Goal: Information Seeking & Learning: Find contact information

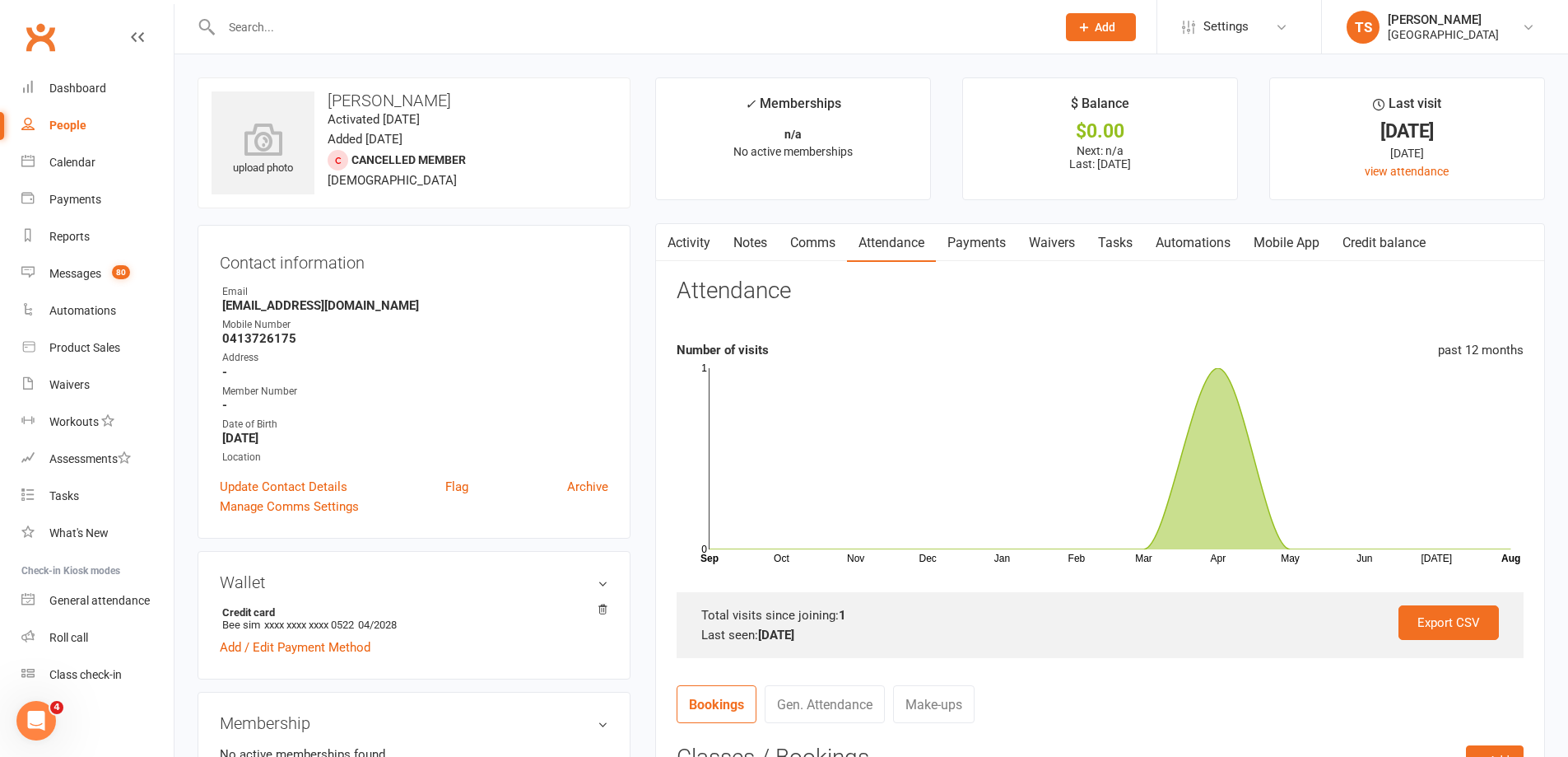
click at [232, 22] on input "text" at bounding box center [630, 27] width 828 height 23
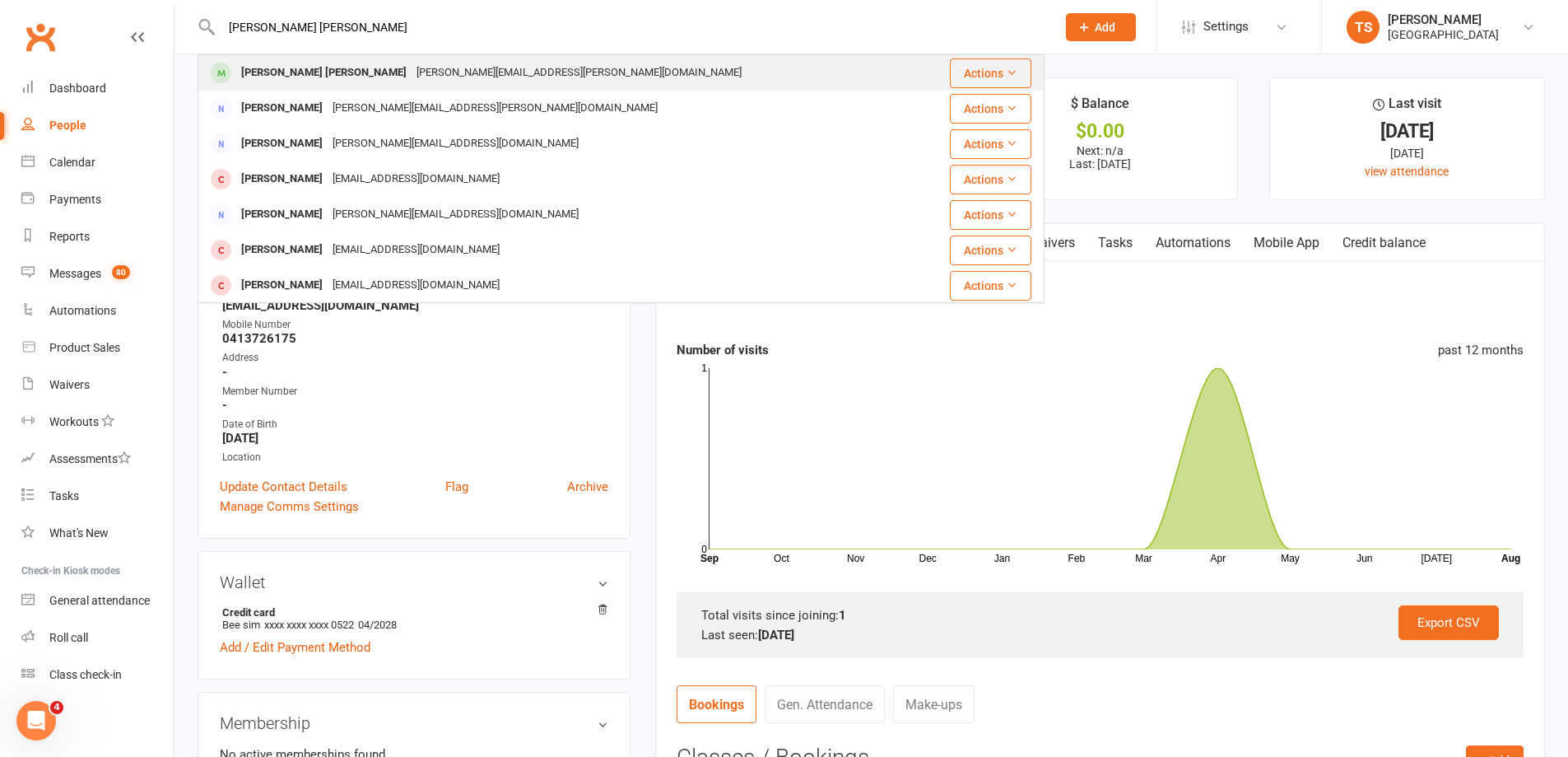
type input "[PERSON_NAME] [PERSON_NAME]"
drag, startPoint x: 477, startPoint y: 72, endPoint x: 334, endPoint y: 72, distance: 143.0
click at [412, 72] on div "[PERSON_NAME][EMAIL_ADDRESS][PERSON_NAME][DOMAIN_NAME]" at bounding box center [579, 72] width 335 height 24
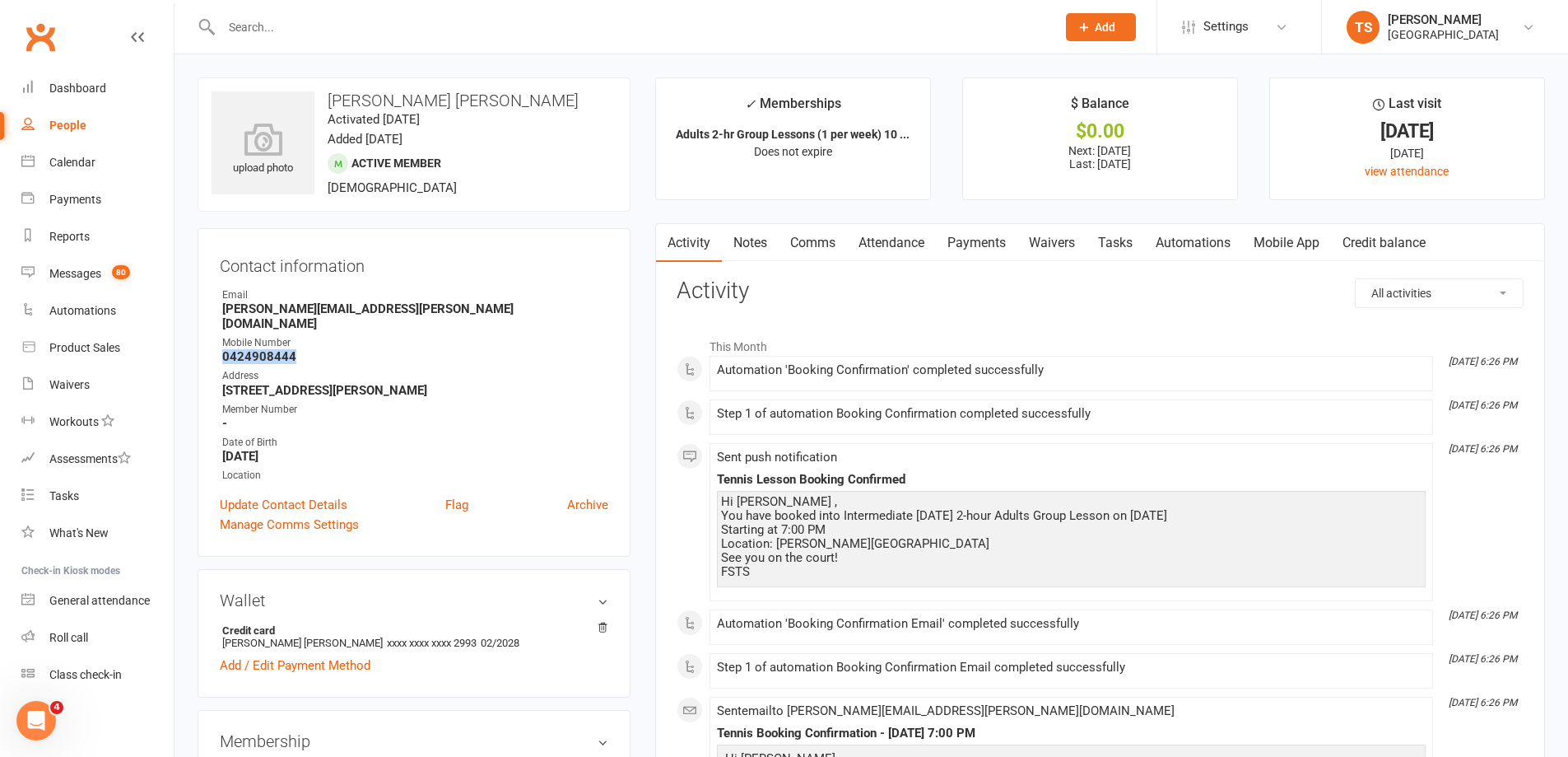
drag, startPoint x: 296, startPoint y: 341, endPoint x: 213, endPoint y: 340, distance: 83.0
click at [213, 340] on div "Contact information Owner Email [PERSON_NAME][EMAIL_ADDRESS][PERSON_NAME][DOMAI…" at bounding box center [414, 392] width 434 height 328
copy strong "0424908444"
drag, startPoint x: 396, startPoint y: 313, endPoint x: 212, endPoint y: 305, distance: 184.2
click at [210, 307] on div "Contact information Owner Email [PERSON_NAME][EMAIL_ADDRESS][PERSON_NAME][DOMAI…" at bounding box center [414, 392] width 434 height 328
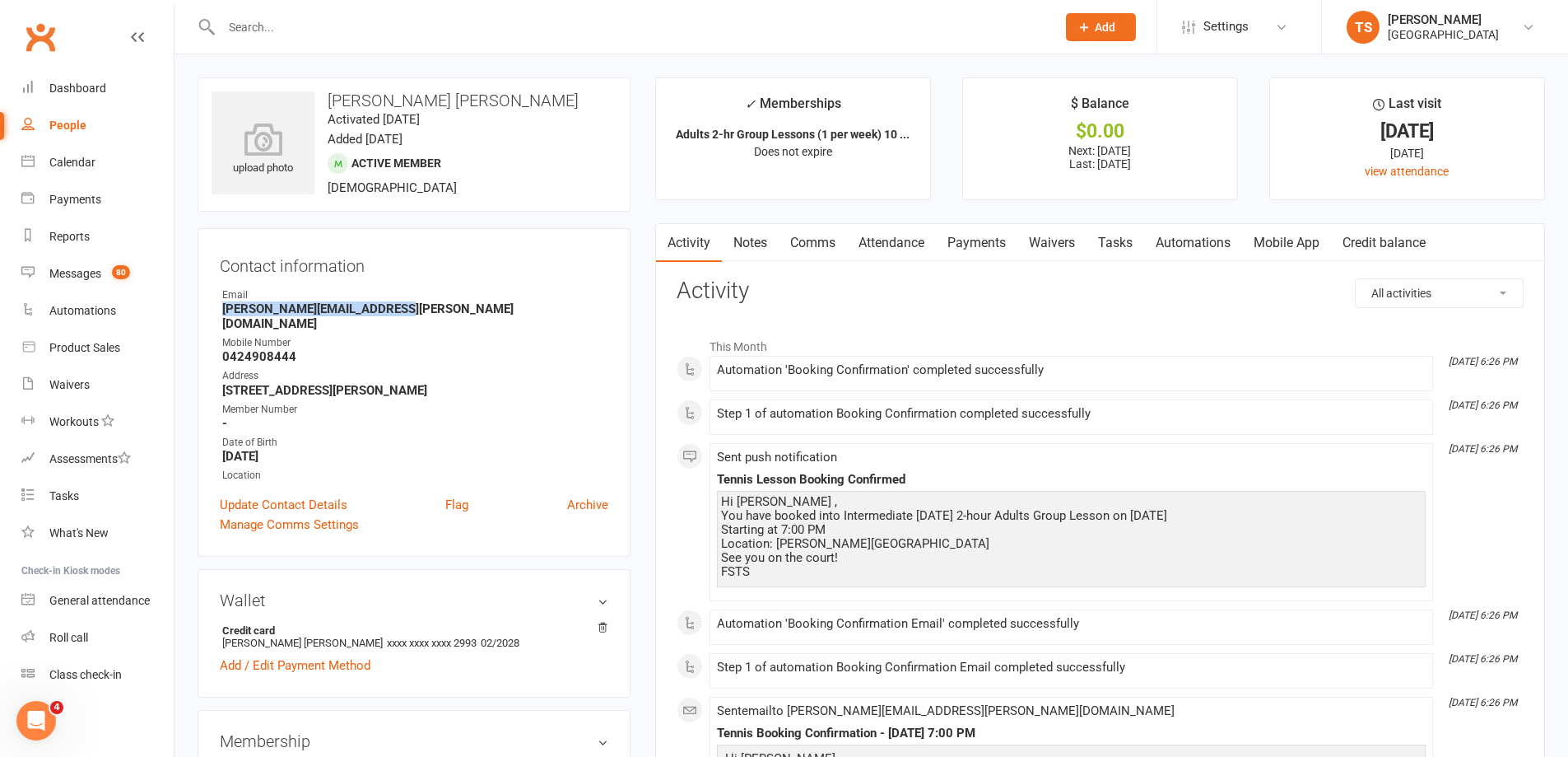
copy strong "[PERSON_NAME][EMAIL_ADDRESS][PERSON_NAME][DOMAIN_NAME]"
drag, startPoint x: 467, startPoint y: 308, endPoint x: 475, endPoint y: 296, distance: 14.4
click at [467, 305] on strong "[PERSON_NAME][EMAIL_ADDRESS][PERSON_NAME][DOMAIN_NAME]" at bounding box center [415, 316] width 386 height 29
click at [78, 162] on div "Calendar" at bounding box center [72, 162] width 46 height 13
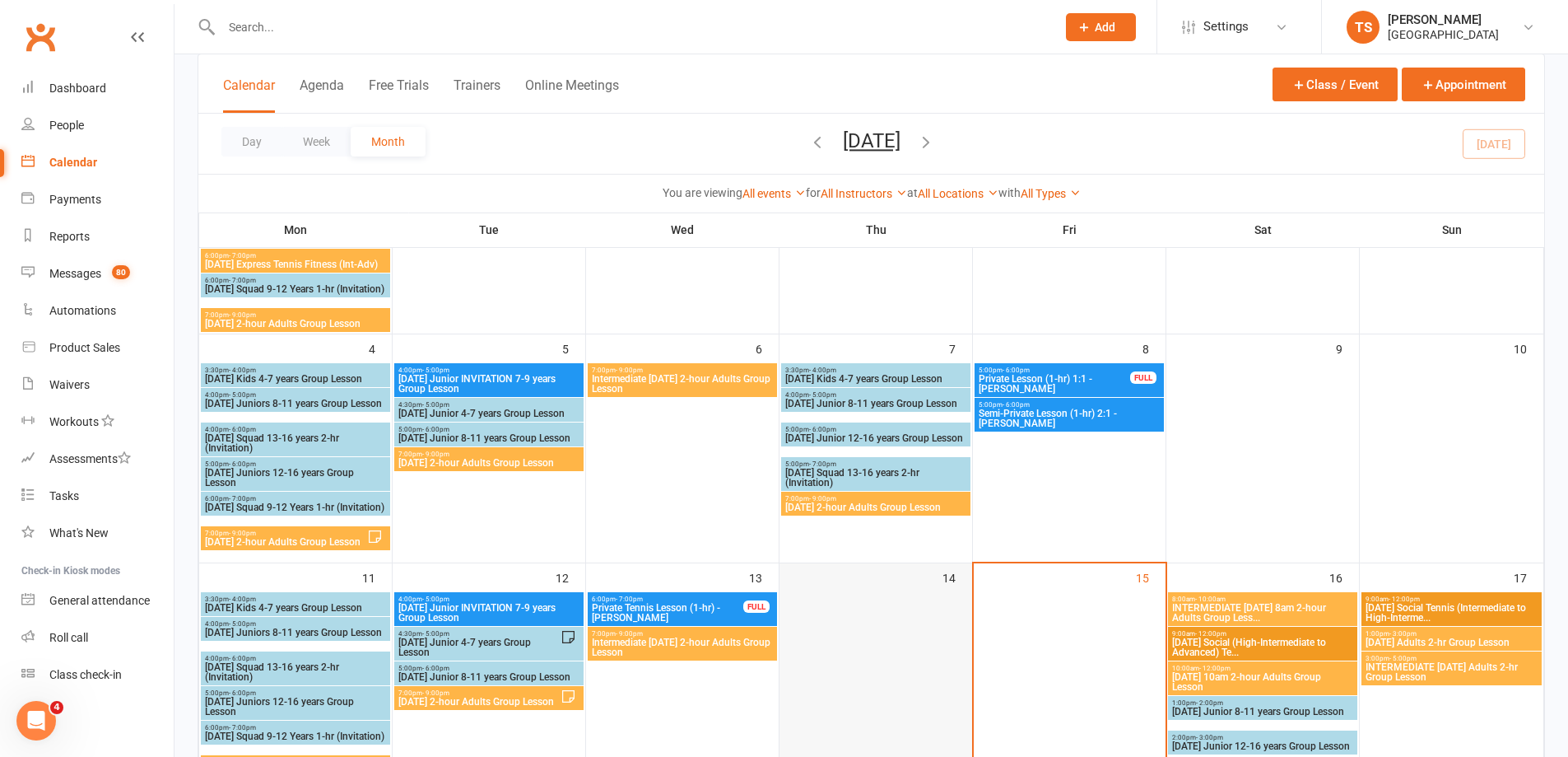
scroll to position [494, 0]
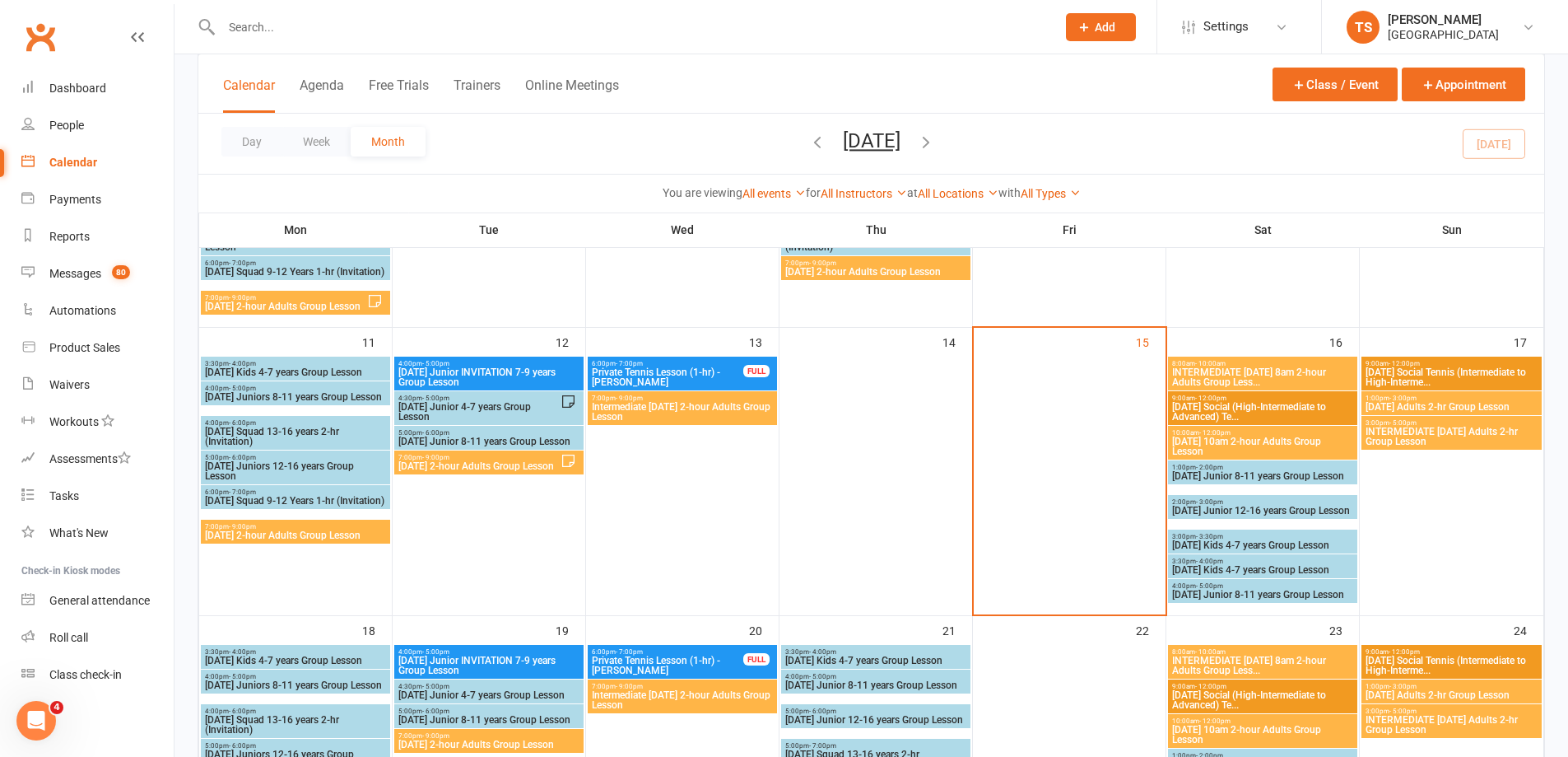
click at [1223, 370] on span "INTERMEDIATE [DATE] 8am 2-hour Adults Group Less..." at bounding box center [1263, 377] width 183 height 20
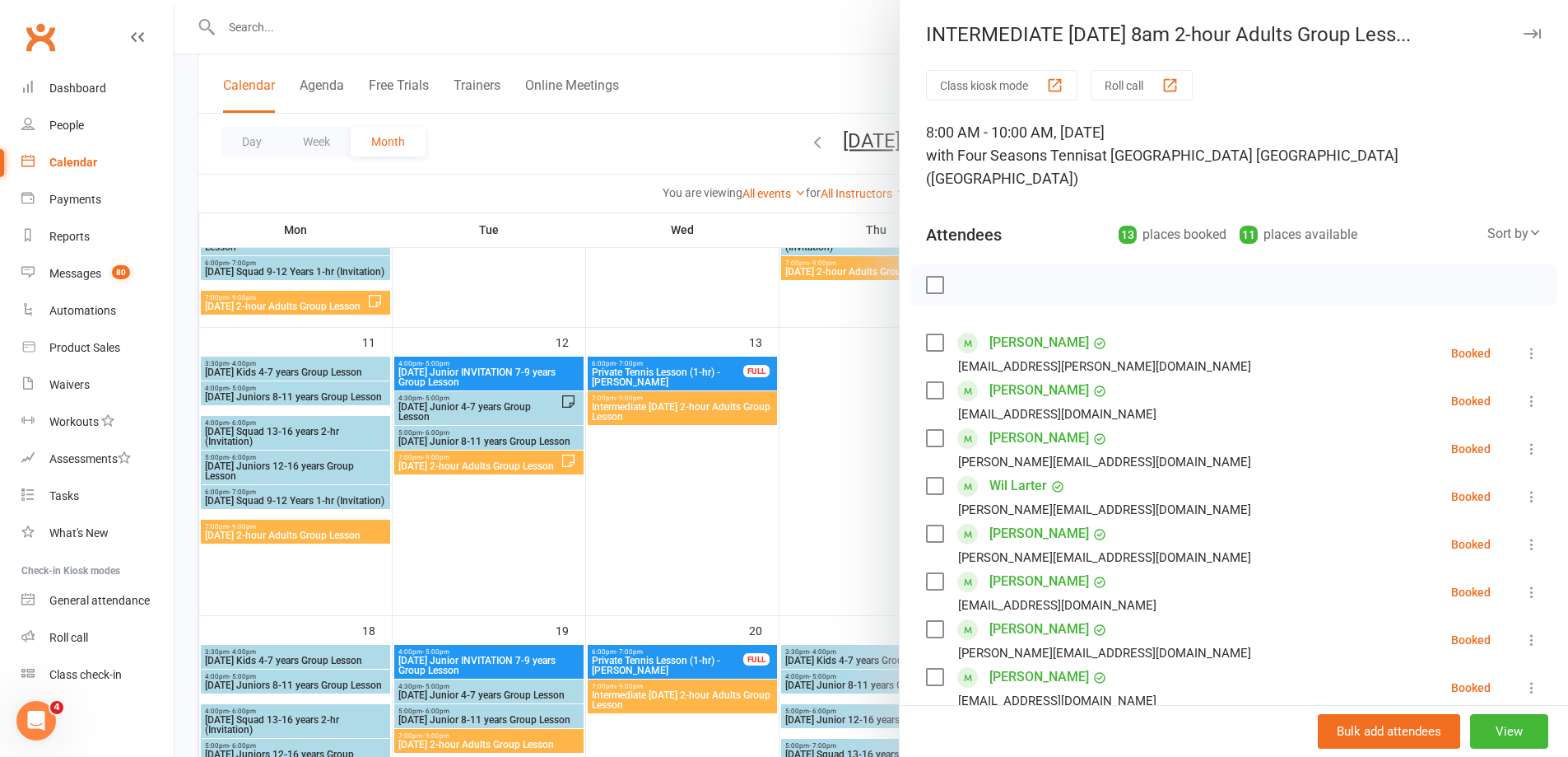
click at [809, 516] on div at bounding box center [871, 378] width 1393 height 757
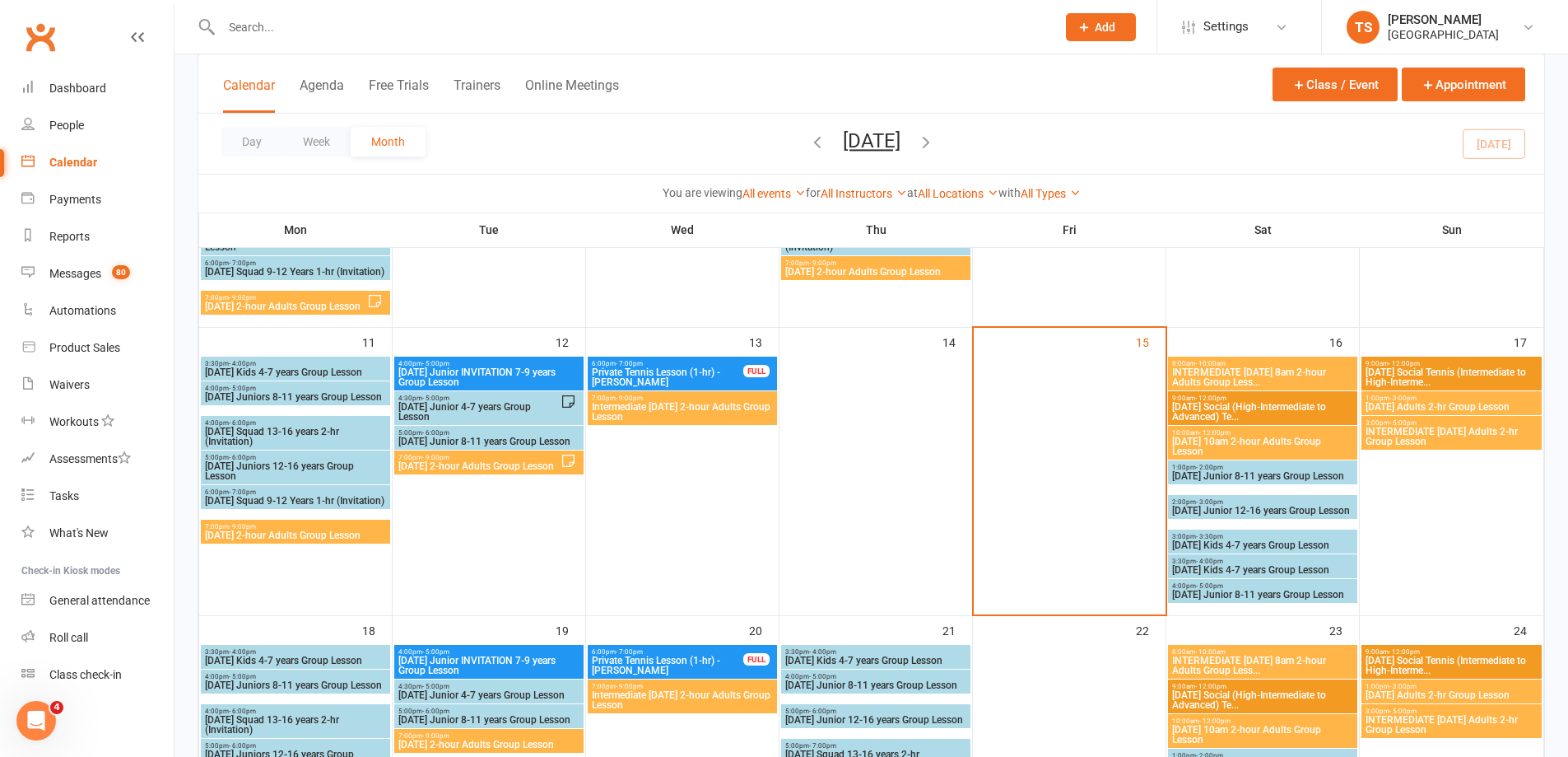
click at [1222, 445] on span "[DATE] 10am 2-hour Adults Group Lesson" at bounding box center [1263, 446] width 183 height 20
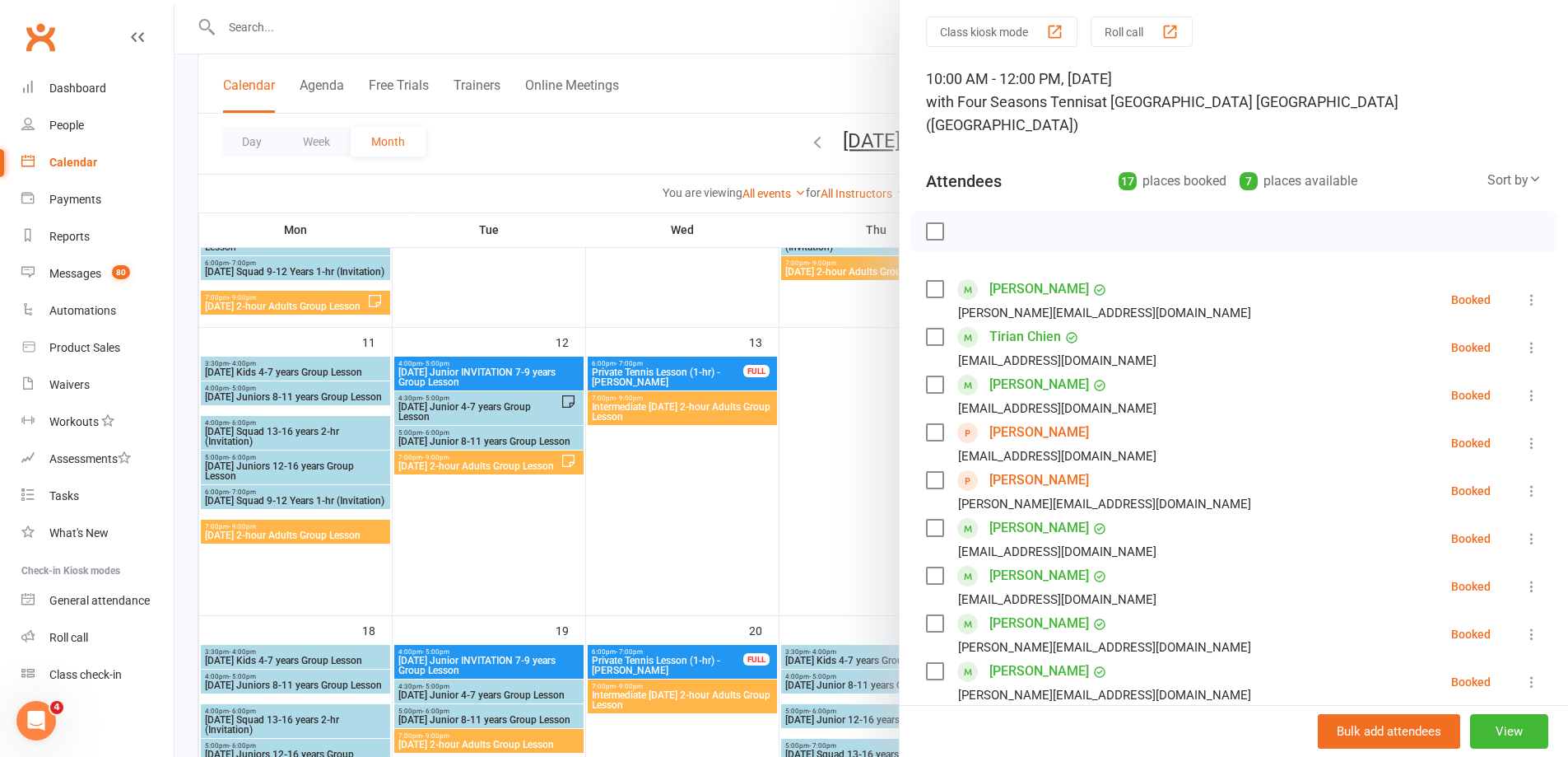
scroll to position [165, 0]
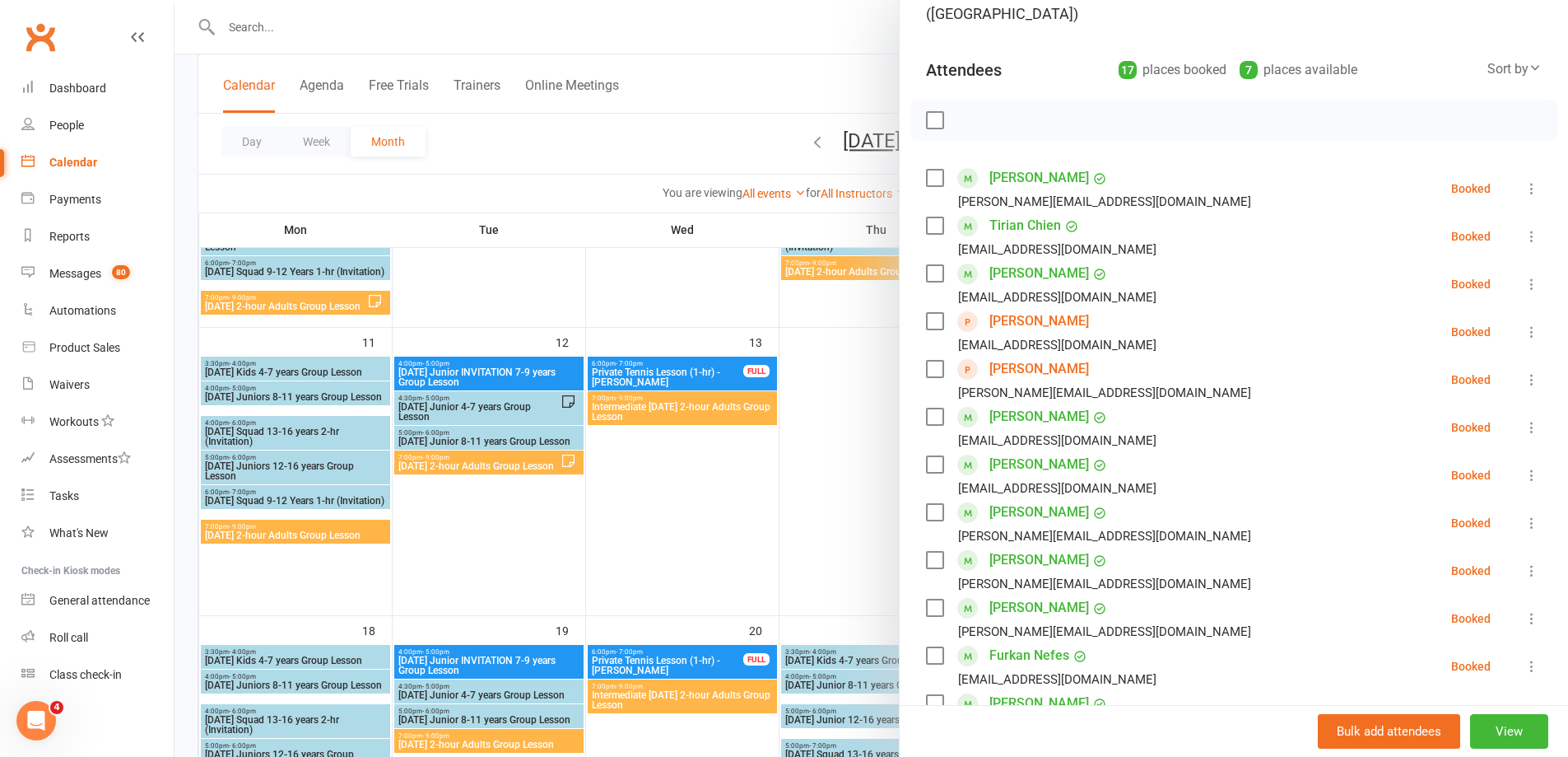
click at [838, 440] on div at bounding box center [871, 378] width 1393 height 757
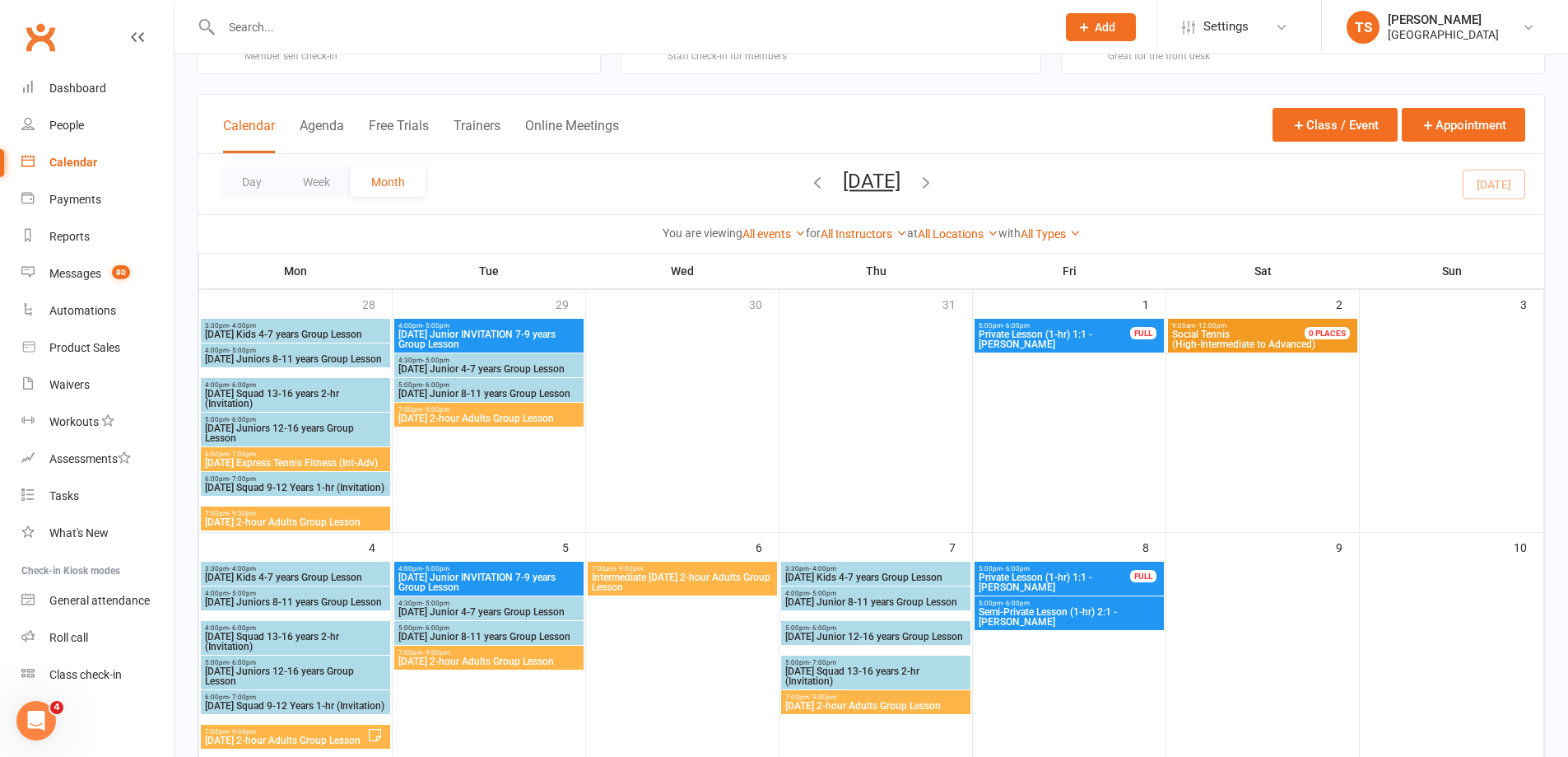
scroll to position [0, 0]
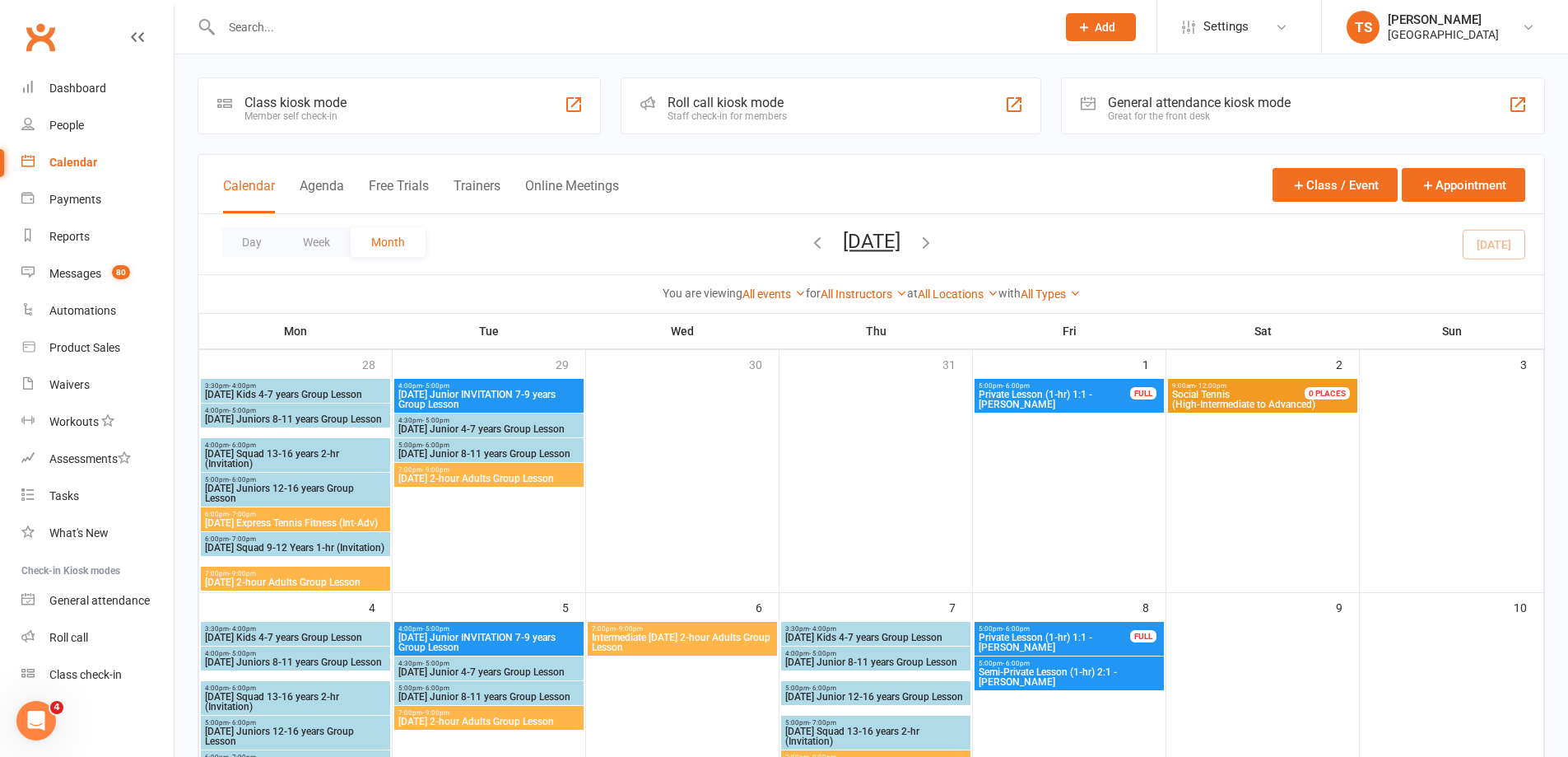
click at [83, 163] on div "Calendar" at bounding box center [73, 162] width 47 height 13
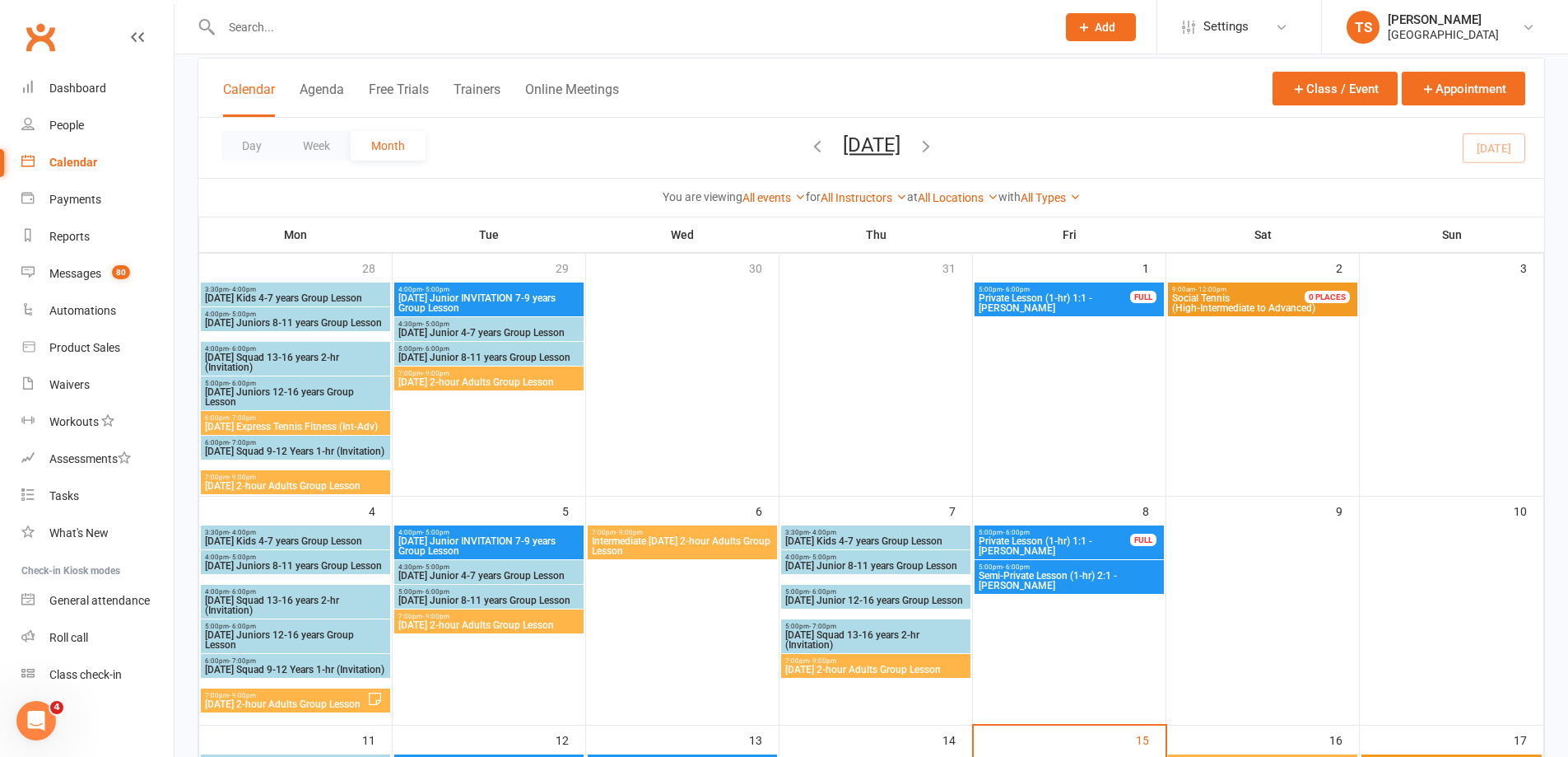
scroll to position [247, 0]
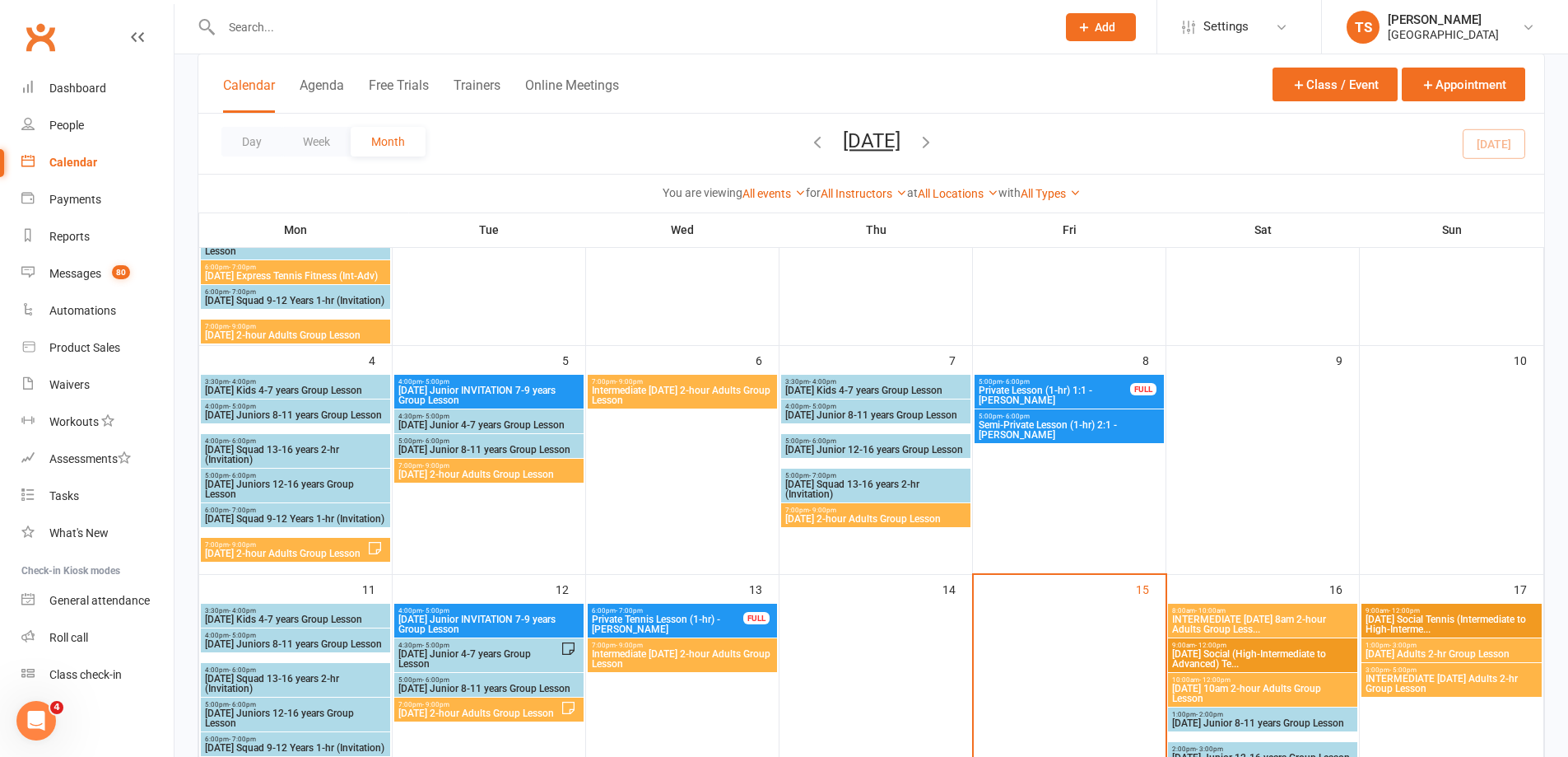
click at [1207, 696] on span "[DATE] 10am 2-hour Adults Group Lesson" at bounding box center [1263, 692] width 183 height 20
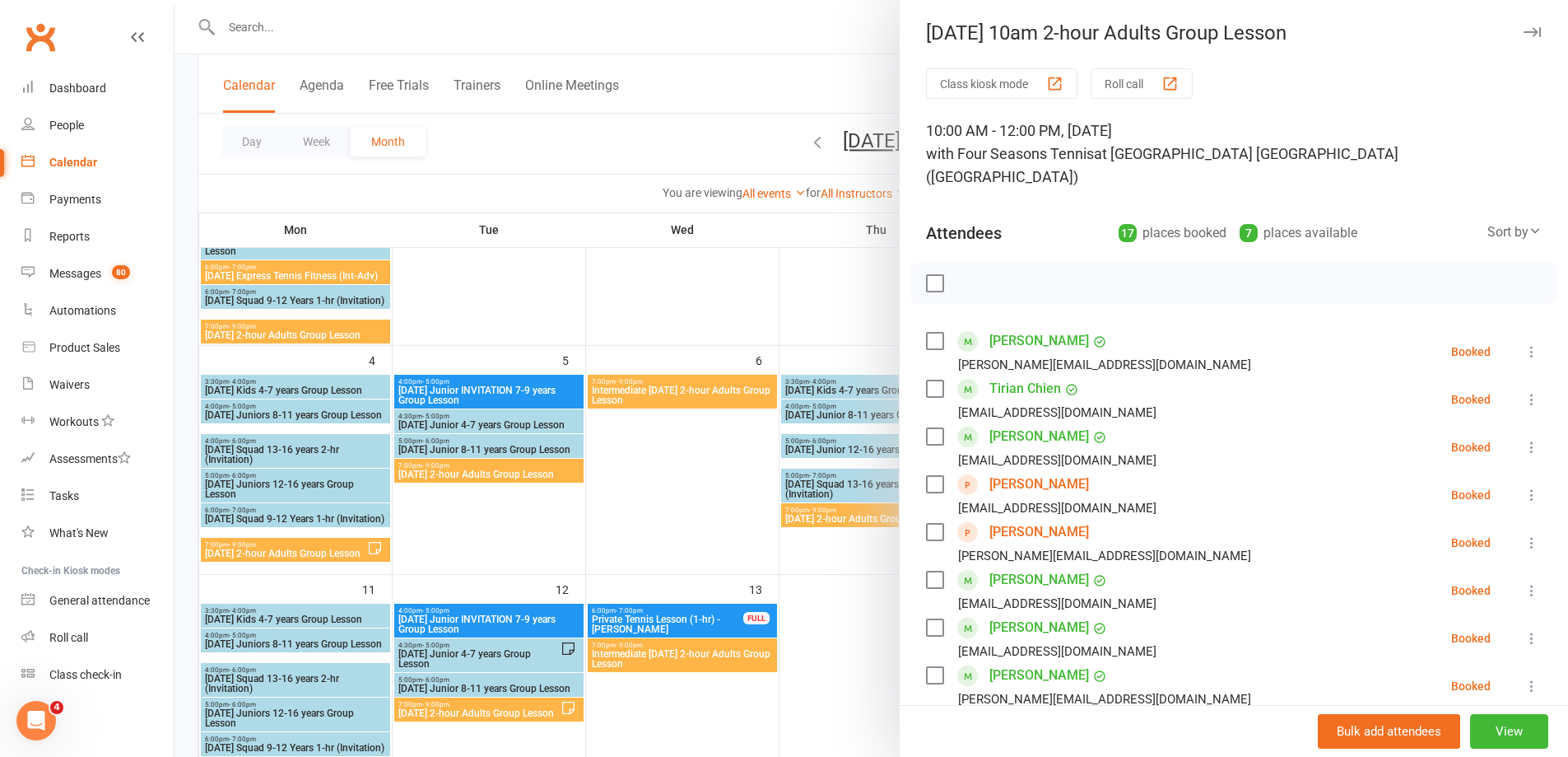
scroll to position [0, 0]
click at [840, 628] on div at bounding box center [871, 378] width 1393 height 757
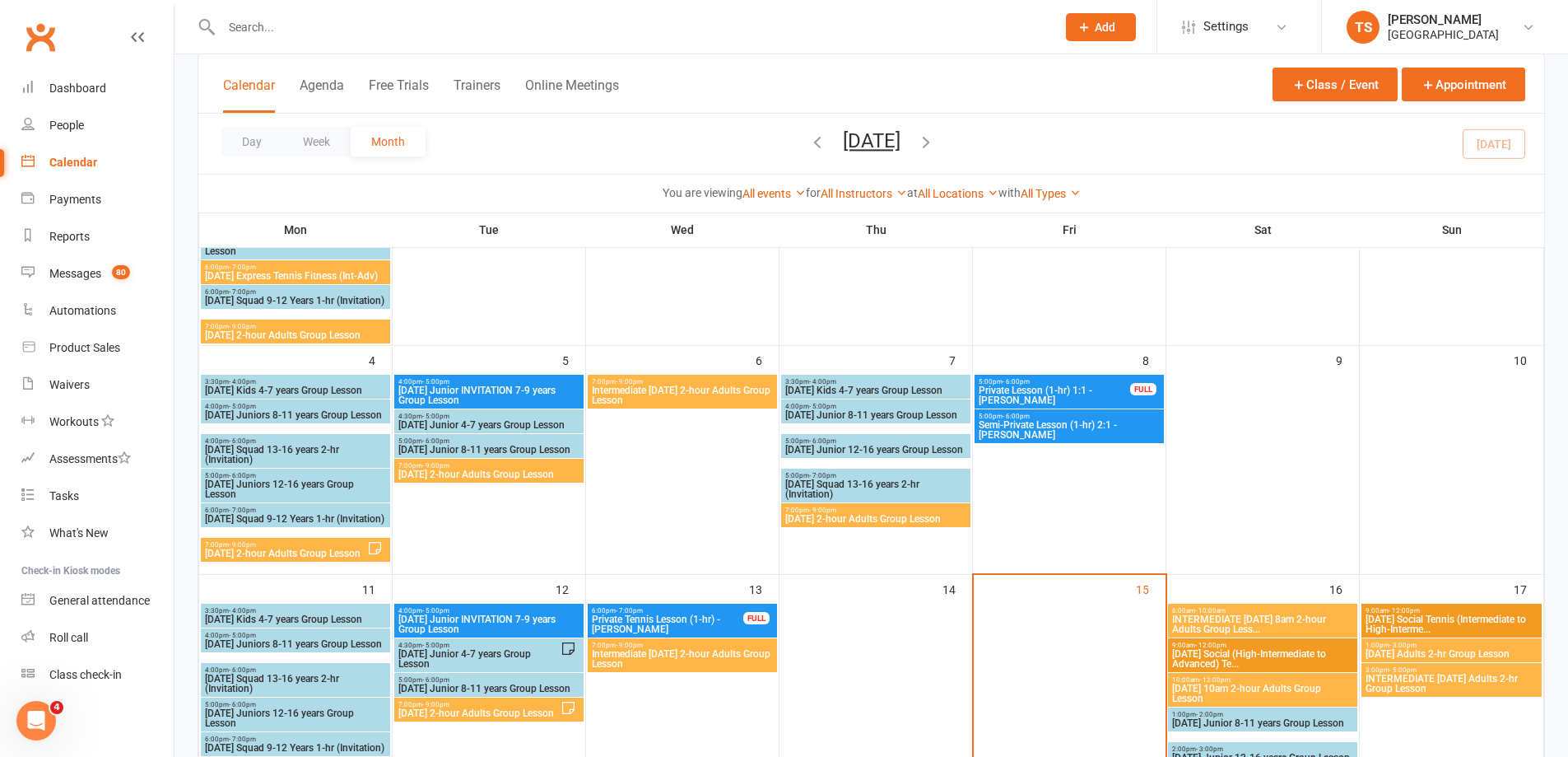
click at [1213, 620] on span "INTERMEDIATE [DATE] 8am 2-hour Adults Group Less..." at bounding box center [1263, 623] width 183 height 20
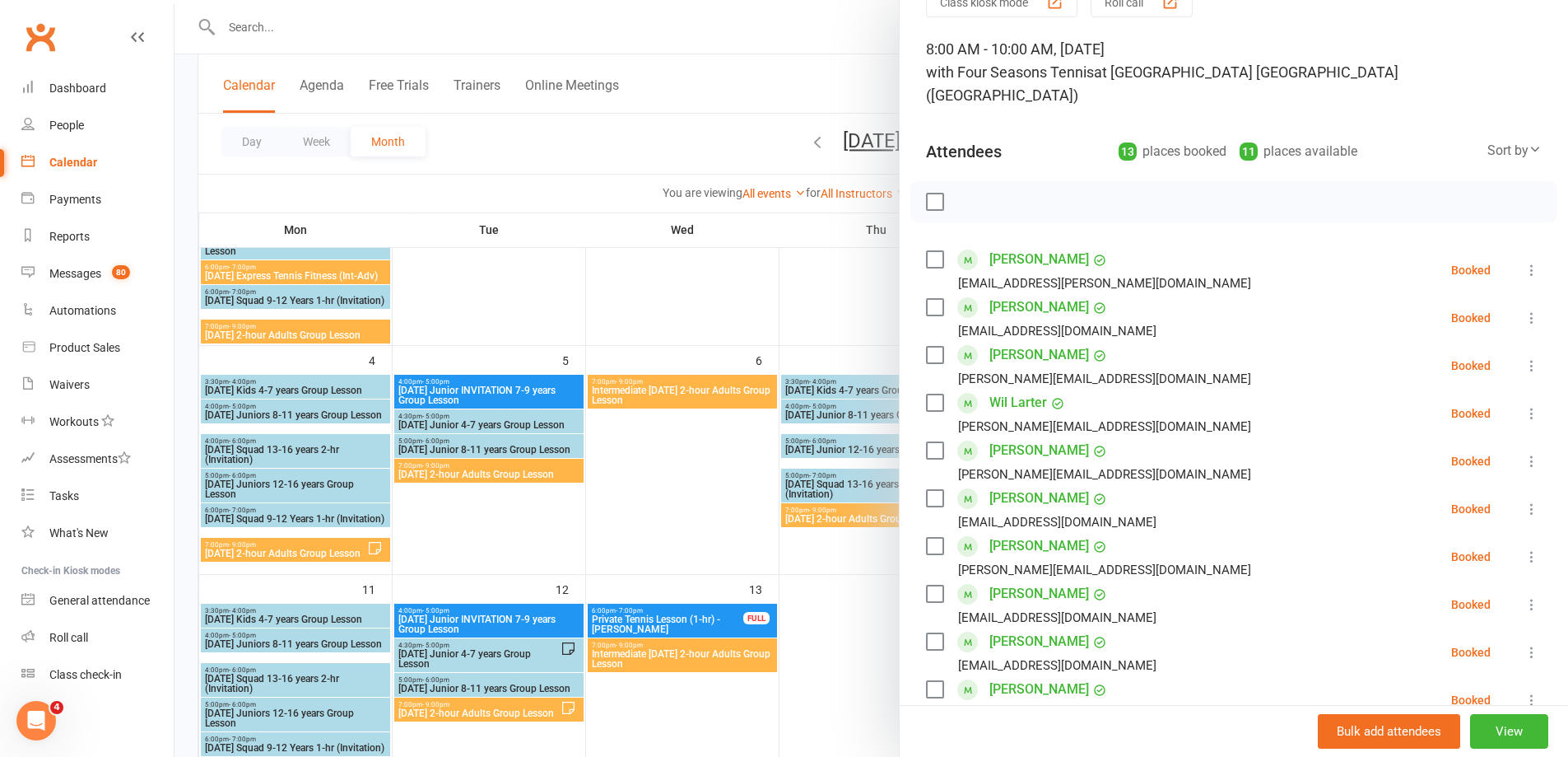
scroll to position [83, 0]
